Goal: Task Accomplishment & Management: Complete application form

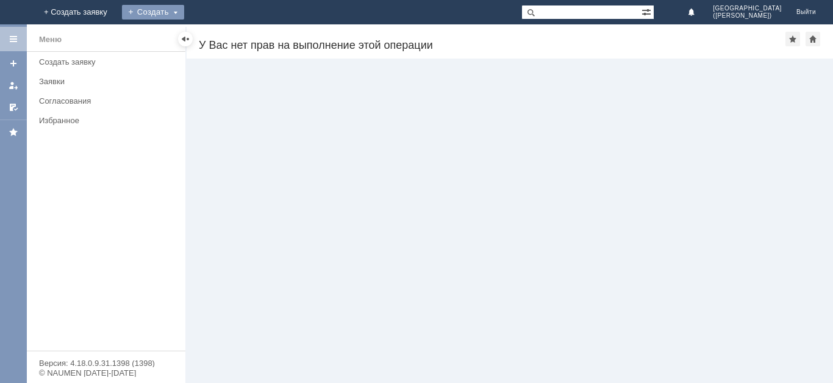
click at [184, 12] on div "Создать" at bounding box center [153, 12] width 62 height 15
click at [217, 38] on link "Заявка" at bounding box center [170, 36] width 93 height 15
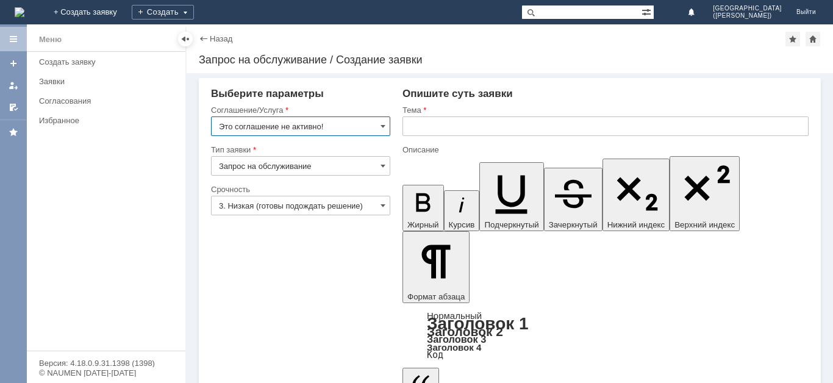
click at [306, 126] on input "Это соглашение не активно!" at bounding box center [300, 126] width 179 height 20
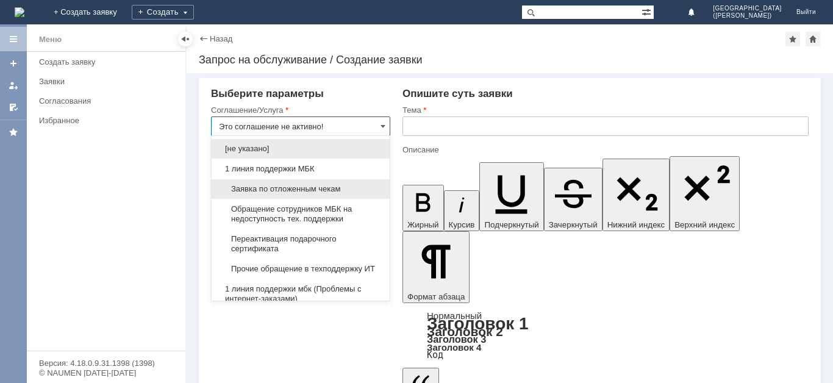
click at [309, 194] on div "Заявка по отложенным чекам" at bounding box center [301, 189] width 178 height 20
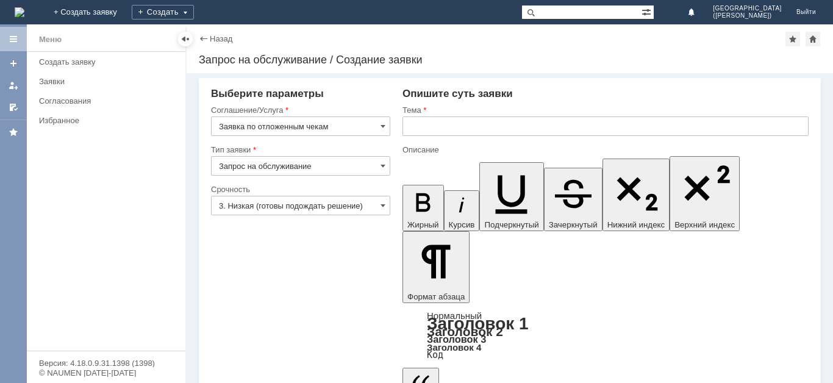
type input "Заявка по отложенным чекам"
click at [296, 210] on input "3. Низкая (готовы подождать решение)" at bounding box center [300, 206] width 179 height 20
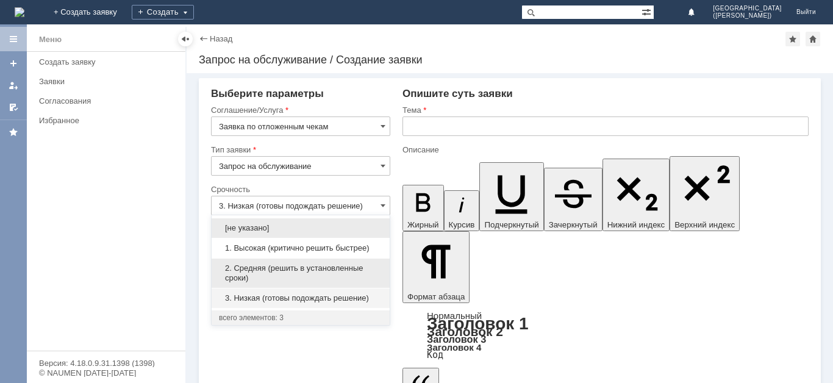
click at [272, 267] on span "2. Средняя (решить в установленные сроки)" at bounding box center [300, 273] width 163 height 20
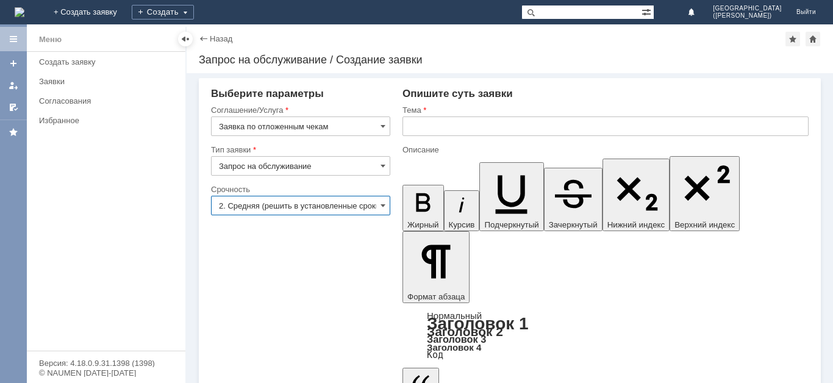
type input "2. Средняя (решить в установленные сроки)"
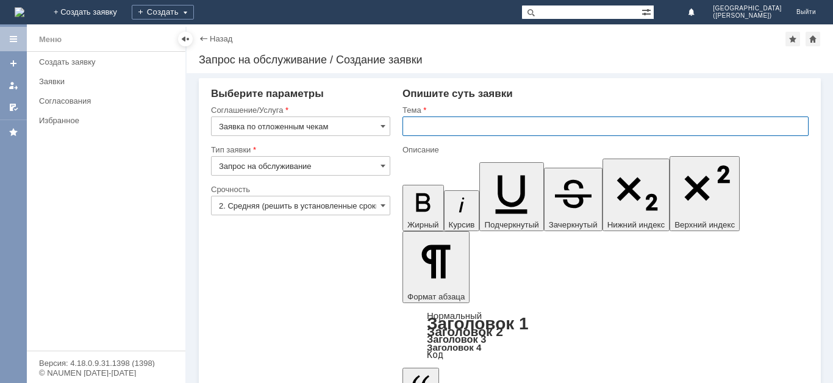
click at [436, 128] on input "text" at bounding box center [606, 126] width 406 height 20
